Goal: Task Accomplishment & Management: Complete application form

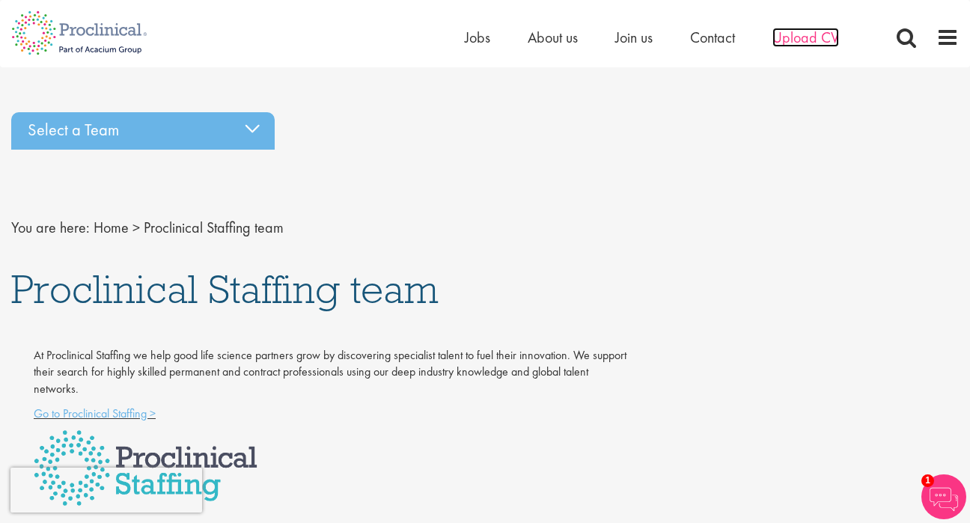
click at [791, 43] on span "Upload CV" at bounding box center [805, 37] width 67 height 19
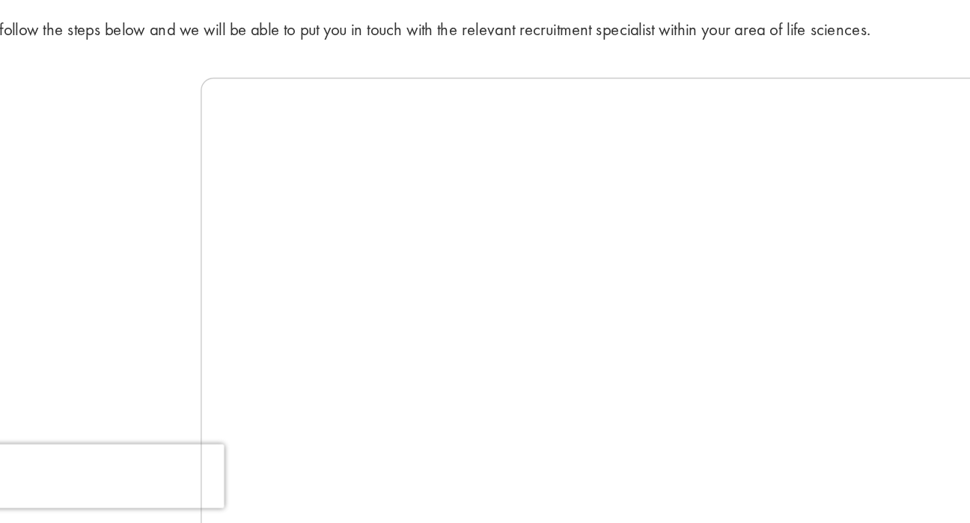
scroll to position [116, 0]
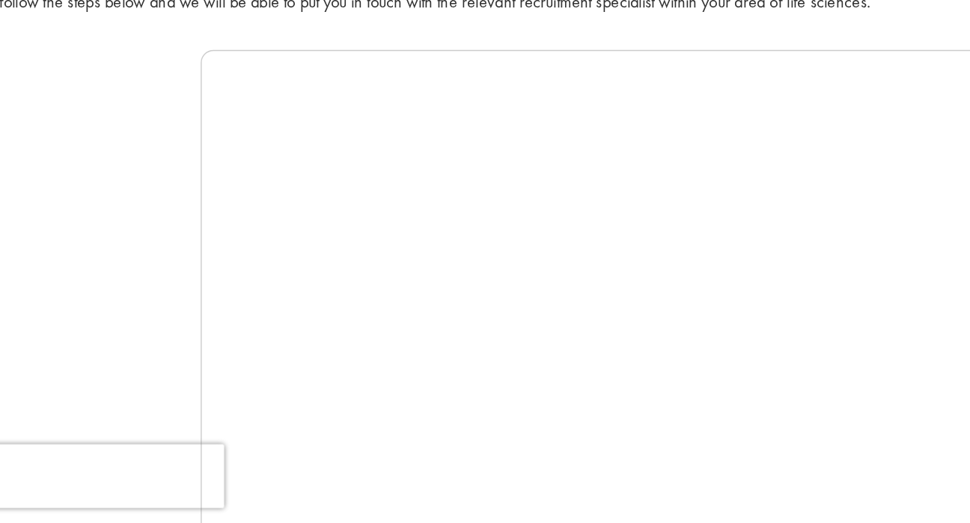
click at [112, 191] on div at bounding box center [484, 415] width 947 height 449
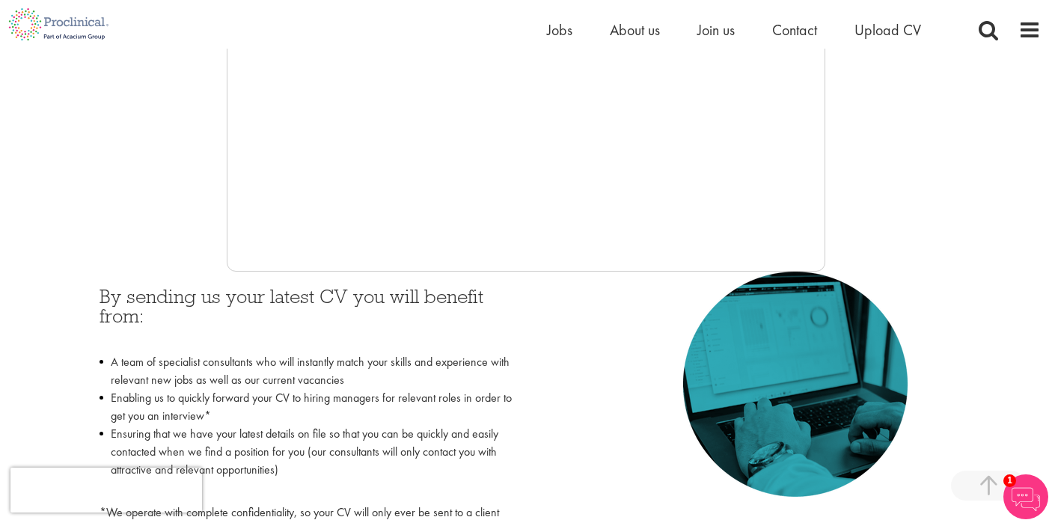
scroll to position [484, 0]
click at [890, 29] on span "Upload CV" at bounding box center [887, 29] width 67 height 19
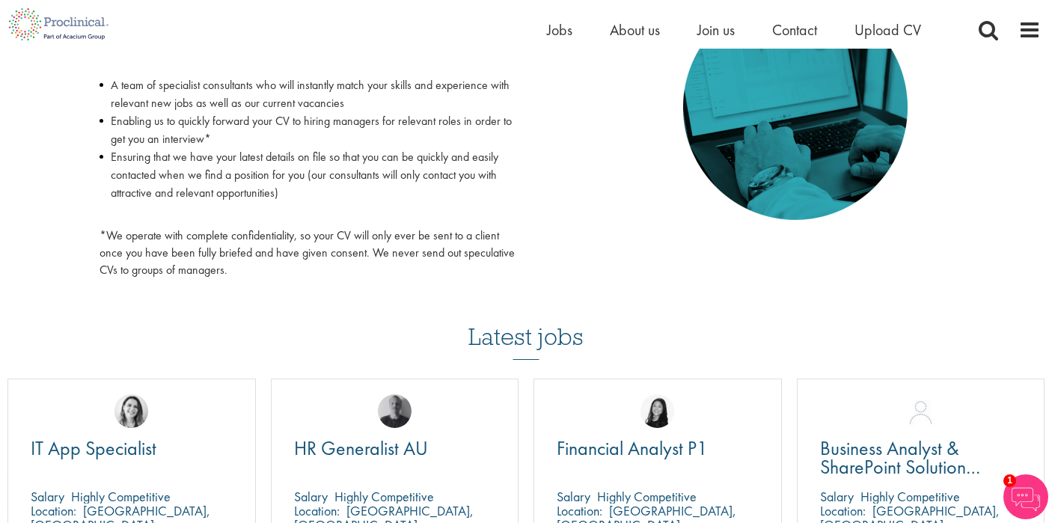
scroll to position [768, 0]
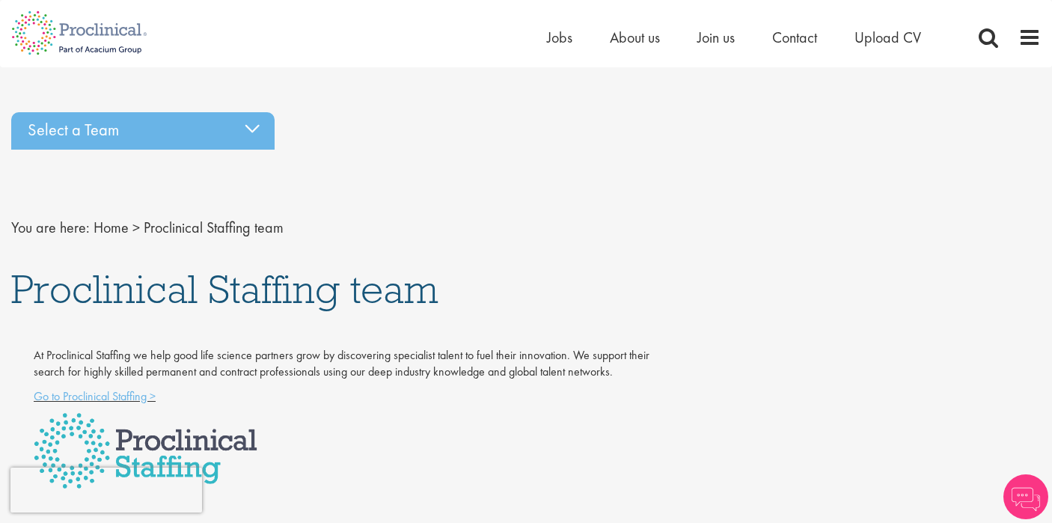
click at [852, 46] on ul "Home Jobs About us Join us Contact Upload CV" at bounding box center [753, 37] width 412 height 22
click at [875, 37] on span "Upload CV" at bounding box center [887, 37] width 67 height 19
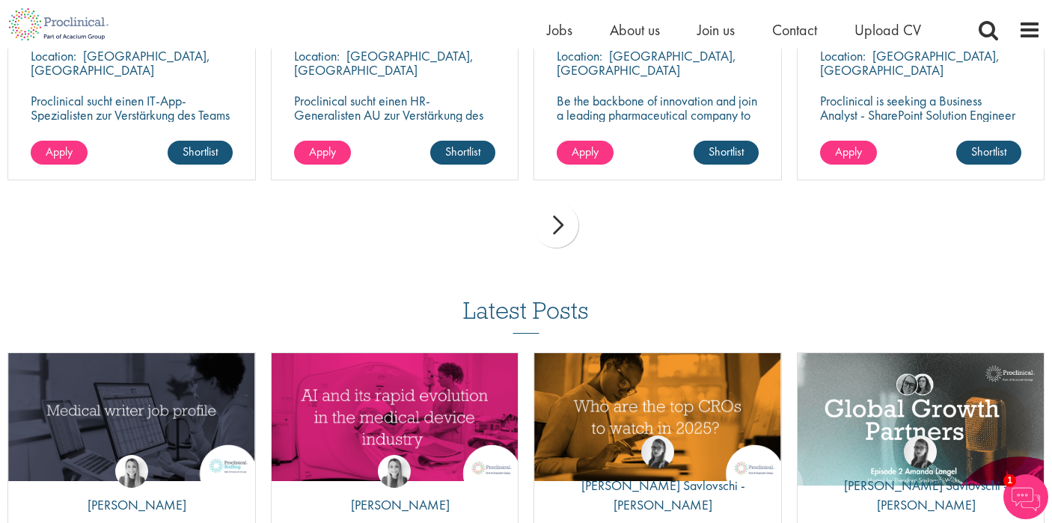
scroll to position [1240, 0]
